Goal: Check status: Check status

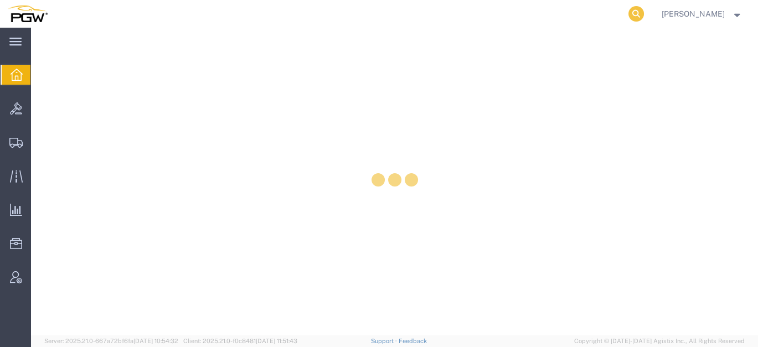
click at [644, 13] on icon at bounding box center [637, 14] width 16 height 16
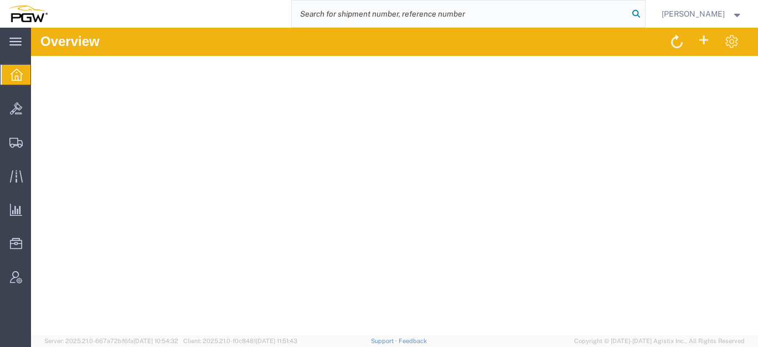
paste input "57082348"
type input "57082348"
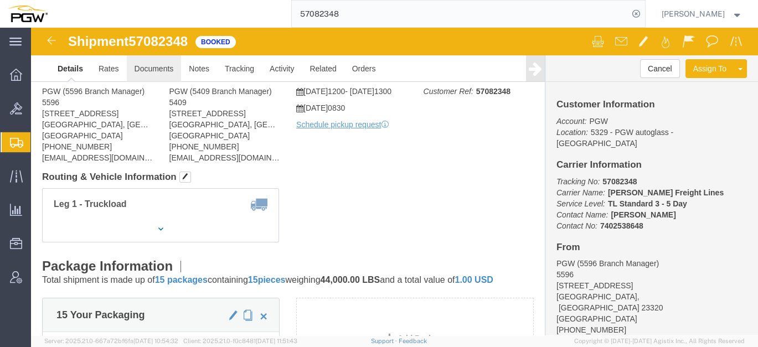
click link "Documents"
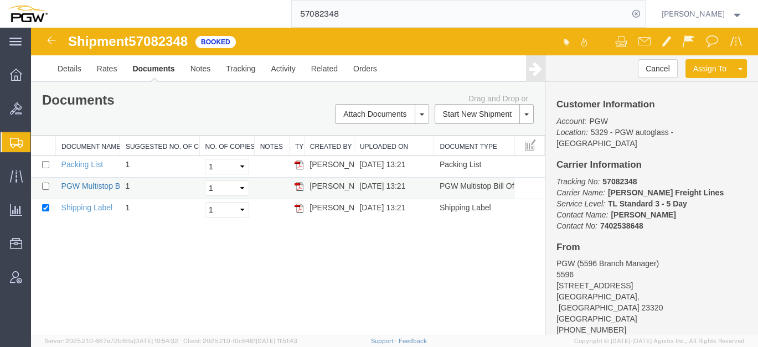
click at [104, 186] on link "PGW Multistop Bill Of Lading" at bounding box center [111, 186] width 100 height 9
click at [107, 188] on link "PGW Multistop Bill Of Lading" at bounding box center [111, 186] width 100 height 9
click at [97, 183] on link "PGW Multistop Bill Of Lading" at bounding box center [111, 186] width 100 height 9
